Goal: Task Accomplishment & Management: Use online tool/utility

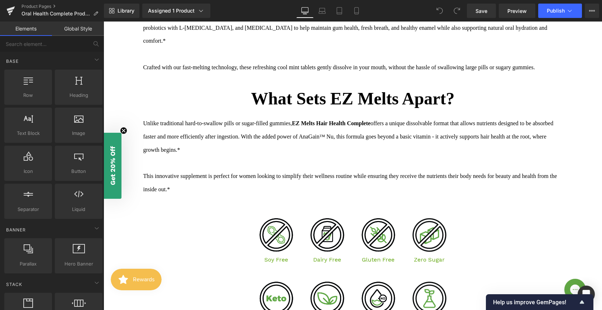
scroll to position [834, 0]
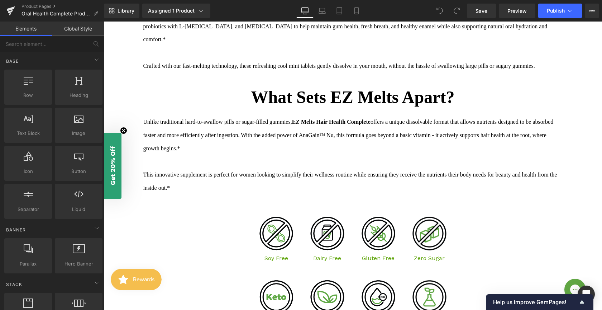
click at [288, 152] on div "Unlike traditional hard-to-swallow pills or sugar-filled gummies, EZ Melts Hair…" at bounding box center [352, 151] width 419 height 86
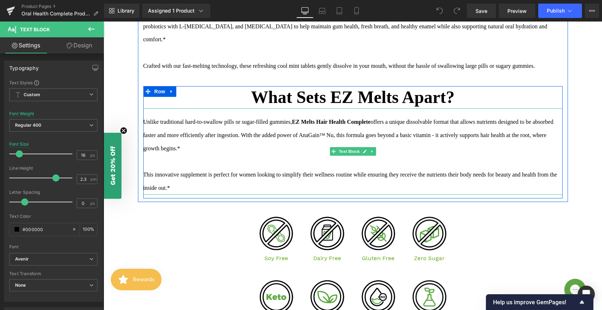
drag, startPoint x: 247, startPoint y: 175, endPoint x: 142, endPoint y: 148, distance: 108.3
click at [143, 148] on div "Unlike traditional hard-to-swallow pills or sugar-filled gummies, EZ Melts Hair…" at bounding box center [352, 151] width 419 height 86
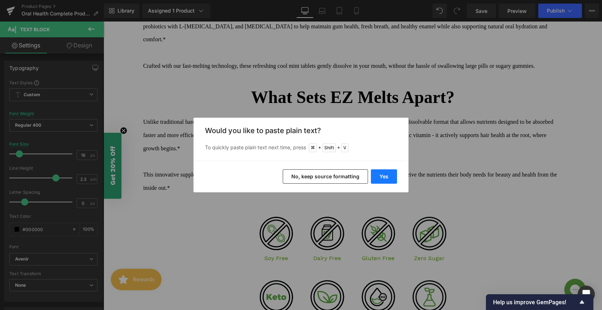
click at [381, 176] on button "Yes" at bounding box center [384, 176] width 26 height 14
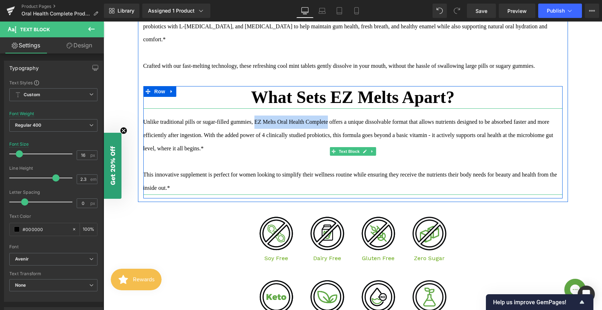
drag, startPoint x: 340, startPoint y: 149, endPoint x: 260, endPoint y: 150, distance: 79.9
click at [260, 150] on div "Unlike traditional pills or sugar-filled gummies, EZ Melts Oral Health Complete…" at bounding box center [352, 151] width 419 height 86
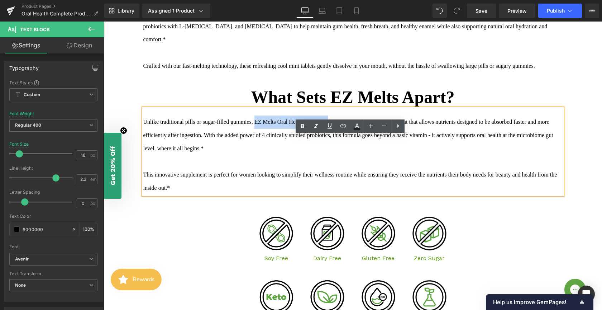
drag, startPoint x: 262, startPoint y: 148, endPoint x: 341, endPoint y: 148, distance: 79.5
click at [341, 148] on div "Unlike traditional pills or sugar-filled gummies, EZ Melts Oral Health Complete…" at bounding box center [352, 151] width 419 height 86
click at [305, 125] on icon at bounding box center [302, 126] width 9 height 9
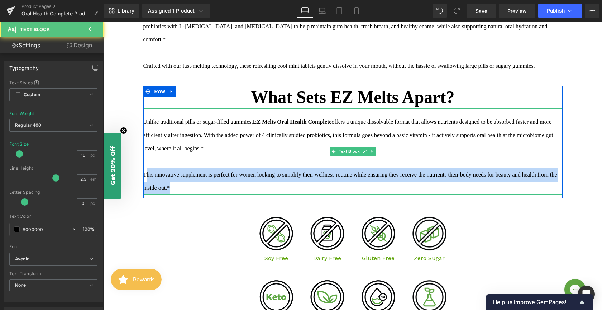
drag, startPoint x: 206, startPoint y: 215, endPoint x: 142, endPoint y: 205, distance: 64.9
click at [143, 195] on div "This innovative supplement is perfect for women looking to simplify their welln…" at bounding box center [352, 181] width 419 height 27
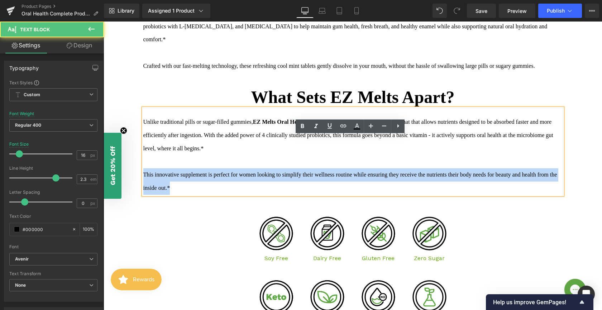
drag, startPoint x: 141, startPoint y: 201, endPoint x: 226, endPoint y: 216, distance: 86.6
click at [226, 195] on div "This innovative supplement is perfect for women looking to simplify their welln…" at bounding box center [352, 181] width 419 height 27
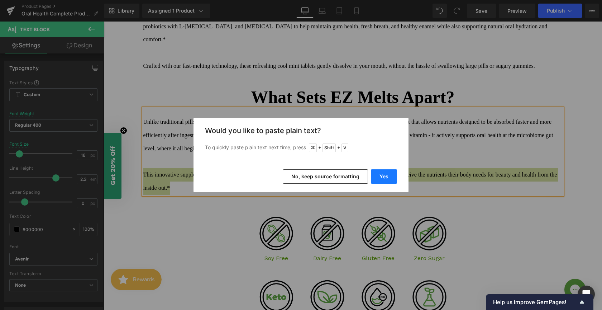
click at [375, 178] on button "Yes" at bounding box center [384, 176] width 26 height 14
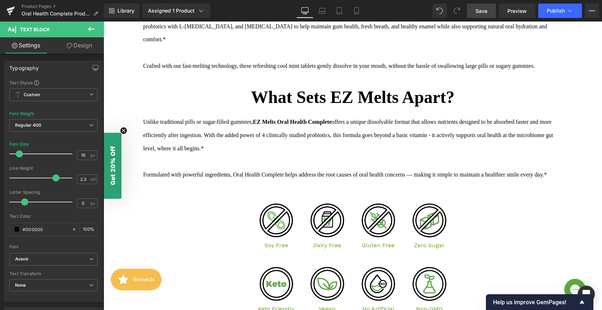
click at [480, 12] on span "Save" at bounding box center [481, 11] width 12 height 8
click at [470, 13] on link "Save" at bounding box center [481, 11] width 29 height 14
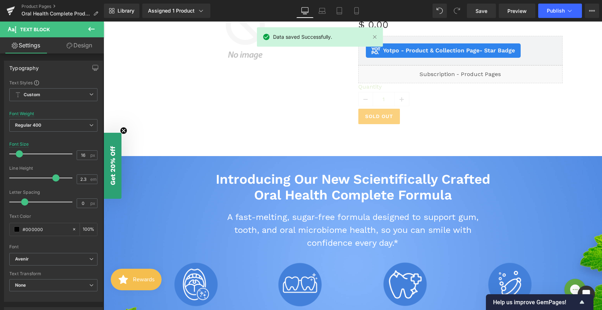
scroll to position [0, 0]
